Goal: Information Seeking & Learning: Learn about a topic

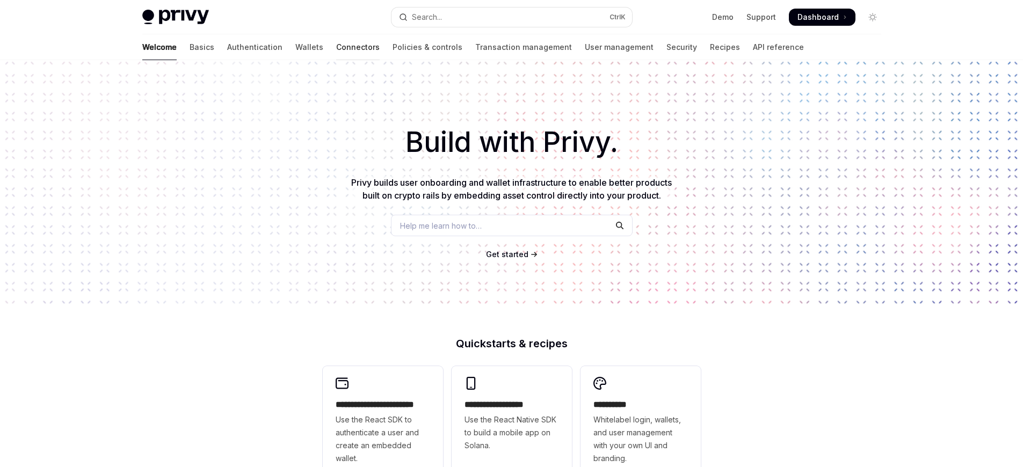
click at [336, 47] on link "Connectors" at bounding box center [358, 47] width 44 height 26
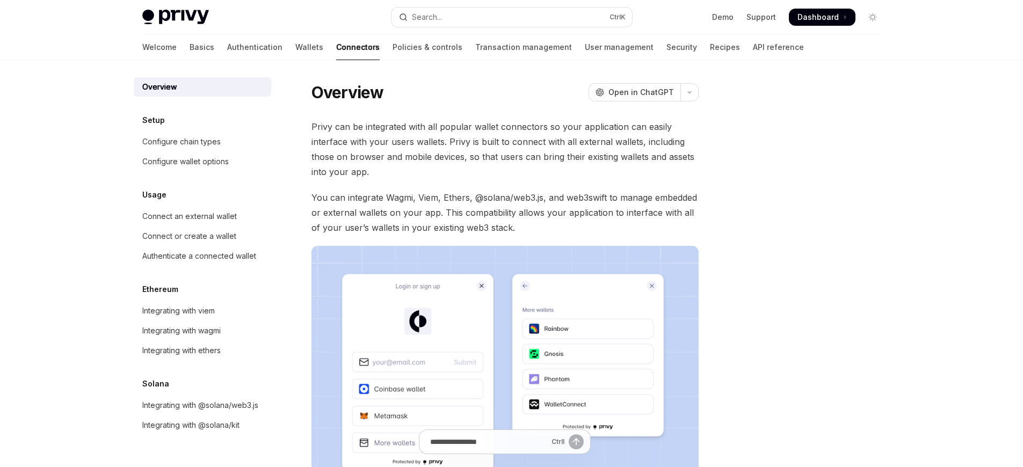
click at [336, 47] on link "Connectors" at bounding box center [358, 47] width 44 height 26
type textarea "*"
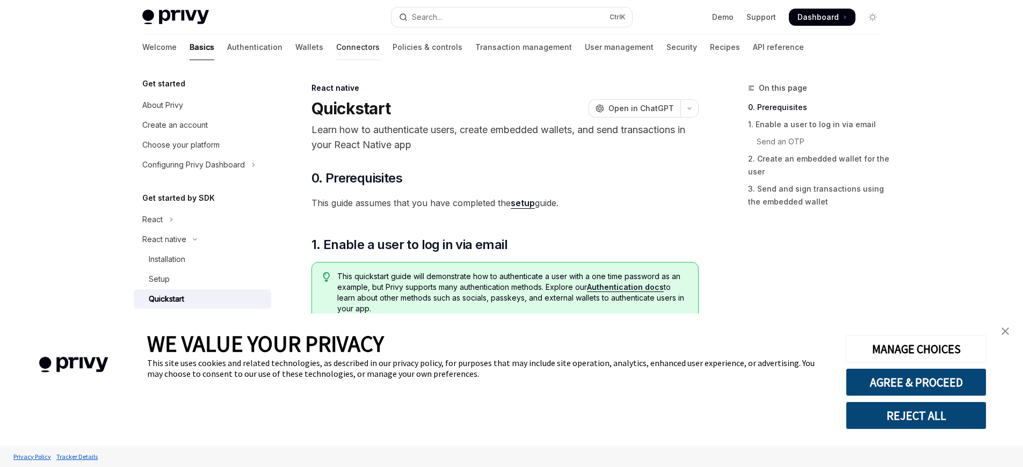
click at [336, 47] on link "Connectors" at bounding box center [358, 47] width 44 height 26
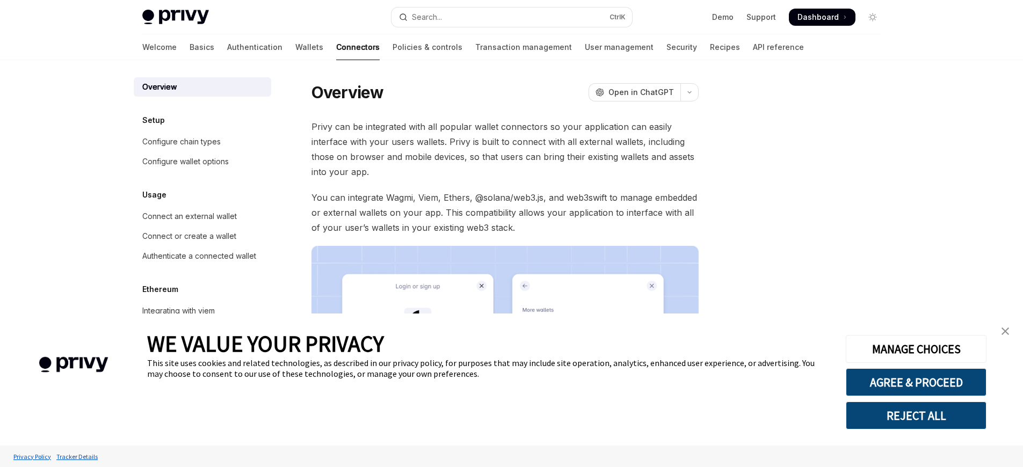
click at [336, 47] on link "Connectors" at bounding box center [358, 47] width 44 height 26
type textarea "*"
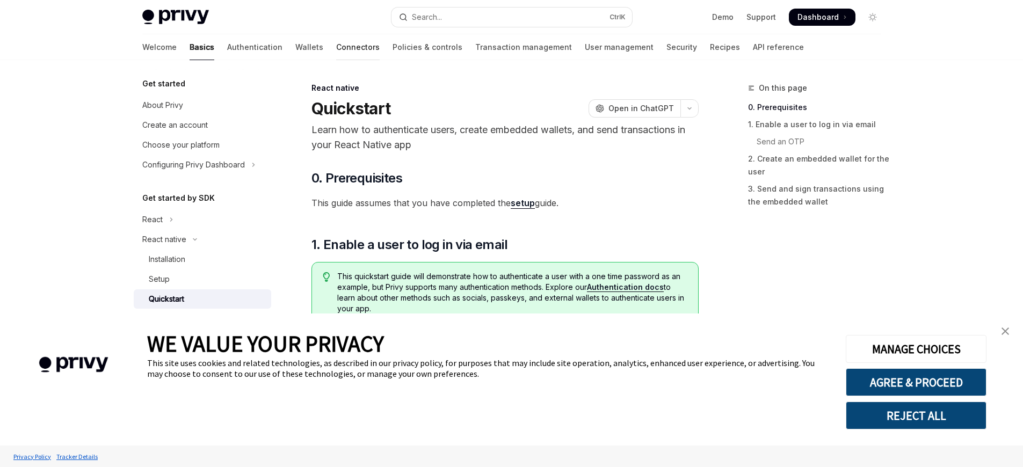
click at [336, 47] on link "Connectors" at bounding box center [358, 47] width 44 height 26
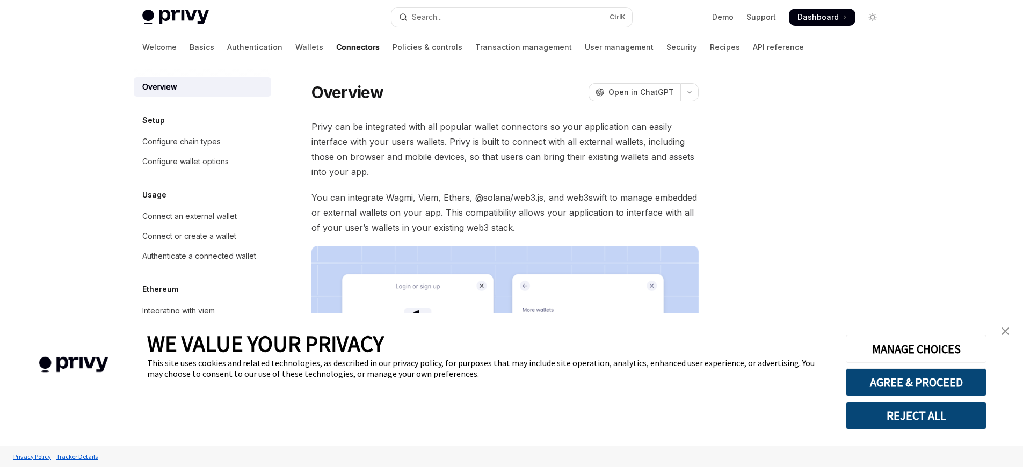
click at [336, 47] on link "Connectors" at bounding box center [358, 47] width 44 height 26
type textarea "*"
